Goal: Check status: Check status

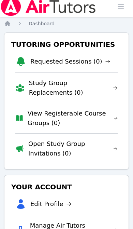
scroll to position [5, 0]
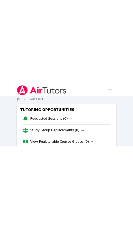
scroll to position [16, 0]
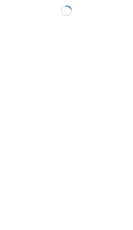
scroll to position [2, 0]
